Goal: Find contact information: Find contact information

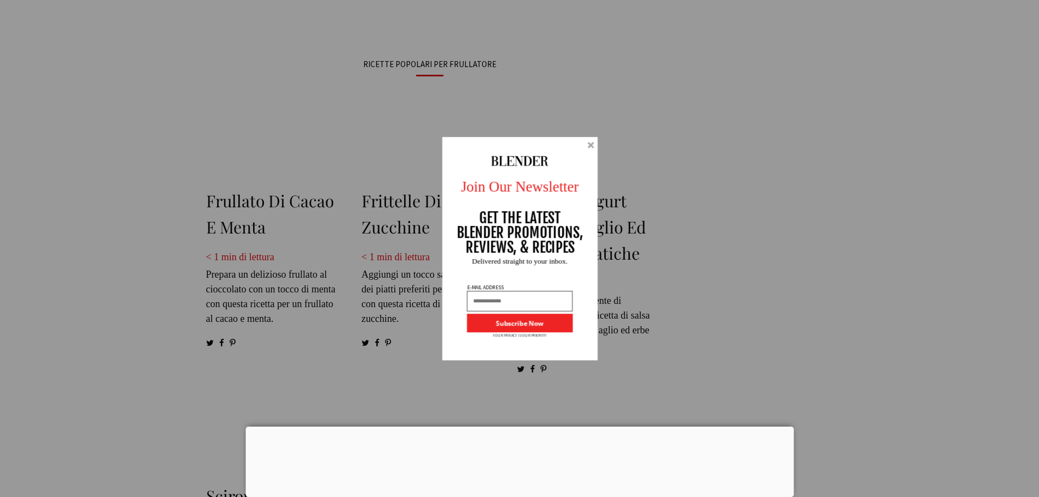
scroll to position [1293, 0]
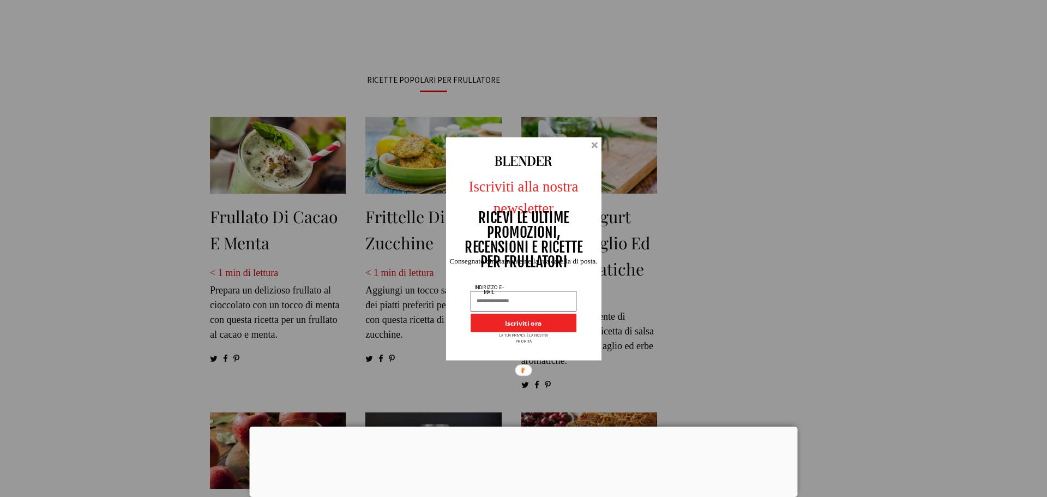
click at [596, 147] on div at bounding box center [594, 145] width 7 height 7
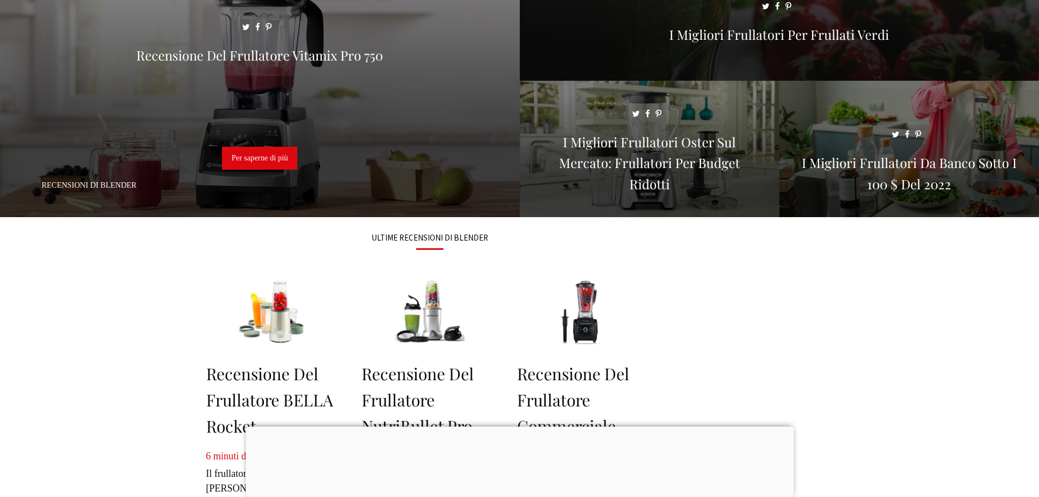
scroll to position [0, 0]
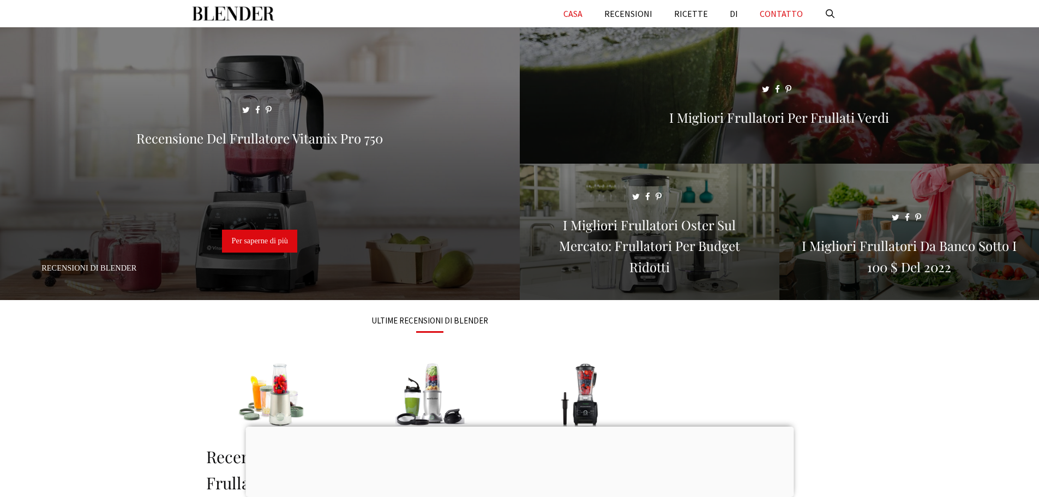
click at [785, 16] on font "CONTATTO" at bounding box center [781, 13] width 43 height 11
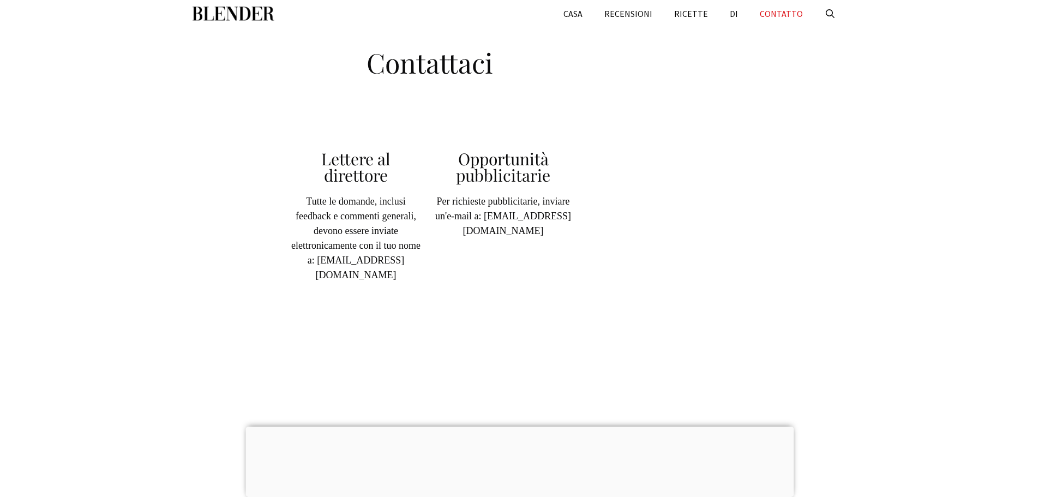
click at [242, 16] on img "Primario" at bounding box center [234, 13] width 82 height 27
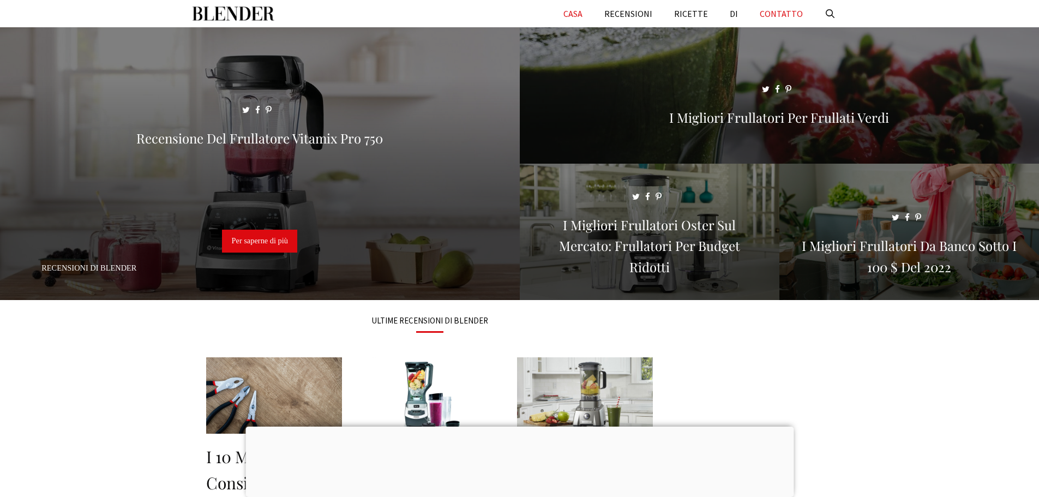
click at [788, 7] on link "CONTATTO" at bounding box center [781, 13] width 65 height 27
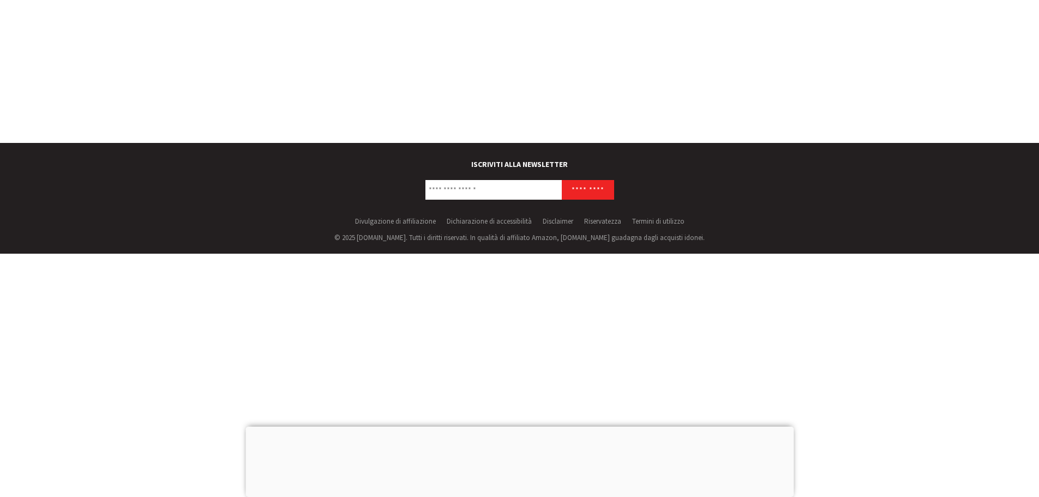
scroll to position [509, 0]
